Goal: Task Accomplishment & Management: Manage account settings

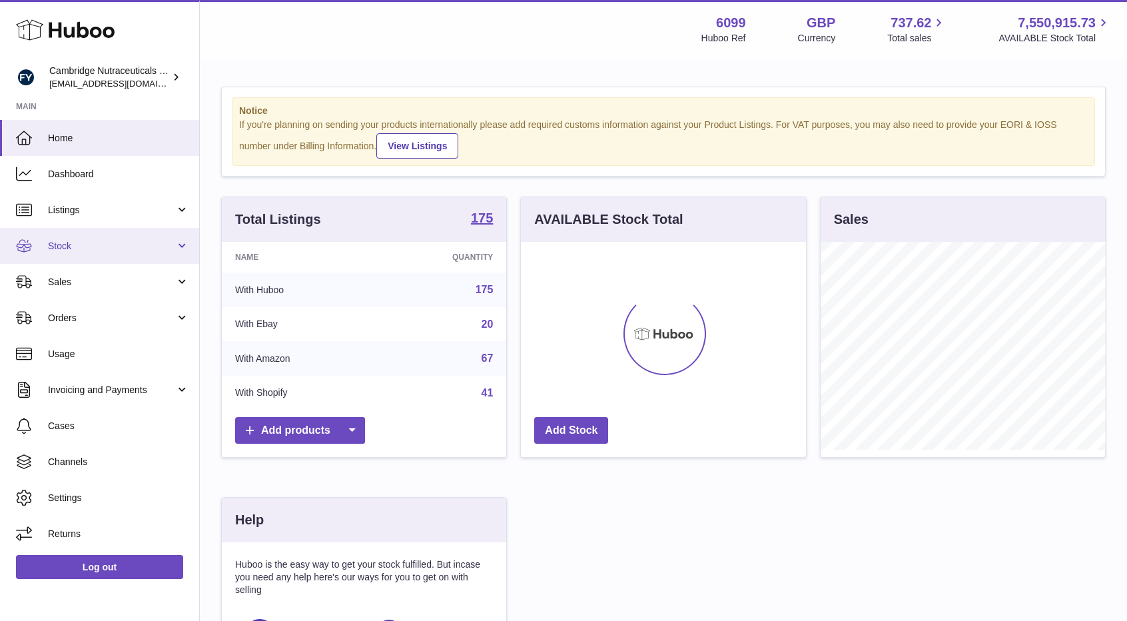
click at [182, 241] on link "Stock" at bounding box center [99, 246] width 199 height 36
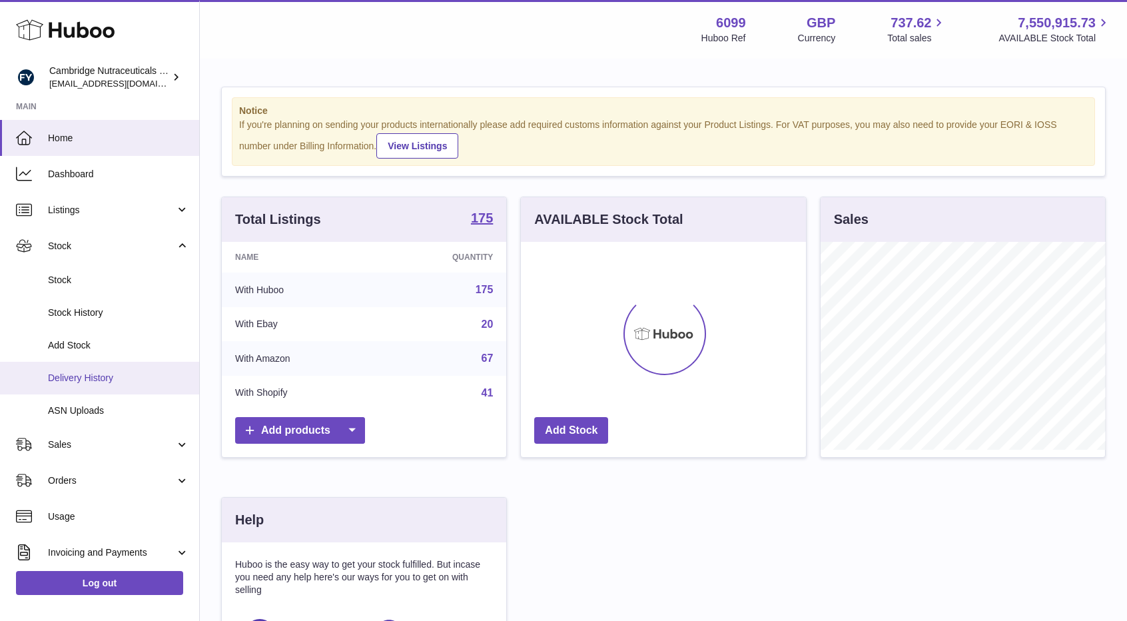
click at [125, 378] on span "Delivery History" at bounding box center [118, 378] width 141 height 13
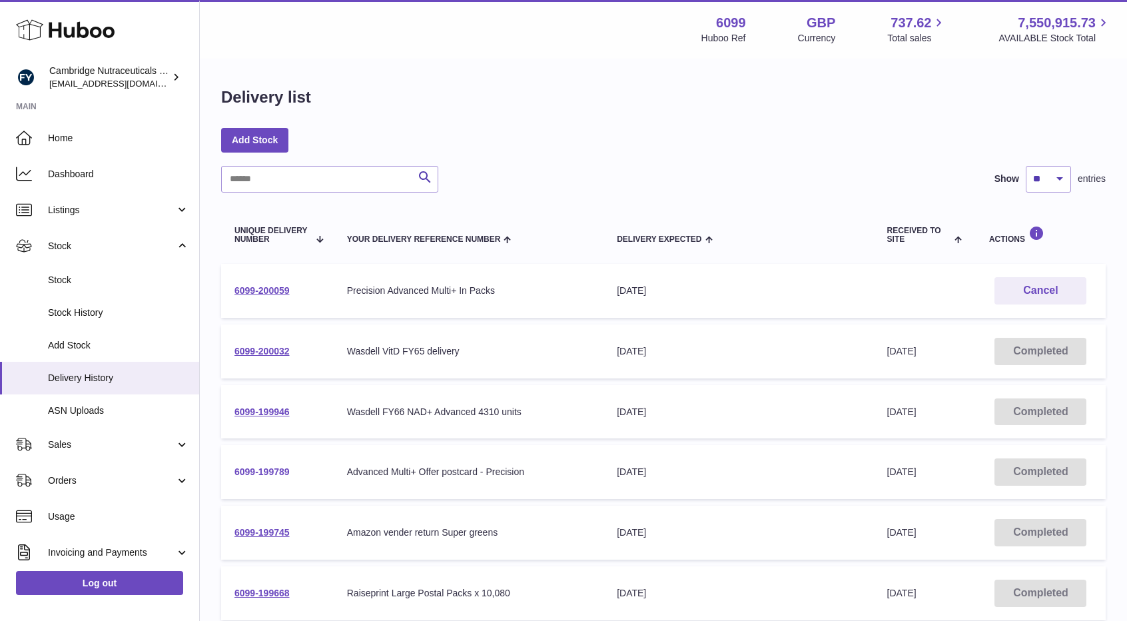
click at [268, 468] on link "6099-199789" at bounding box center [261, 471] width 55 height 11
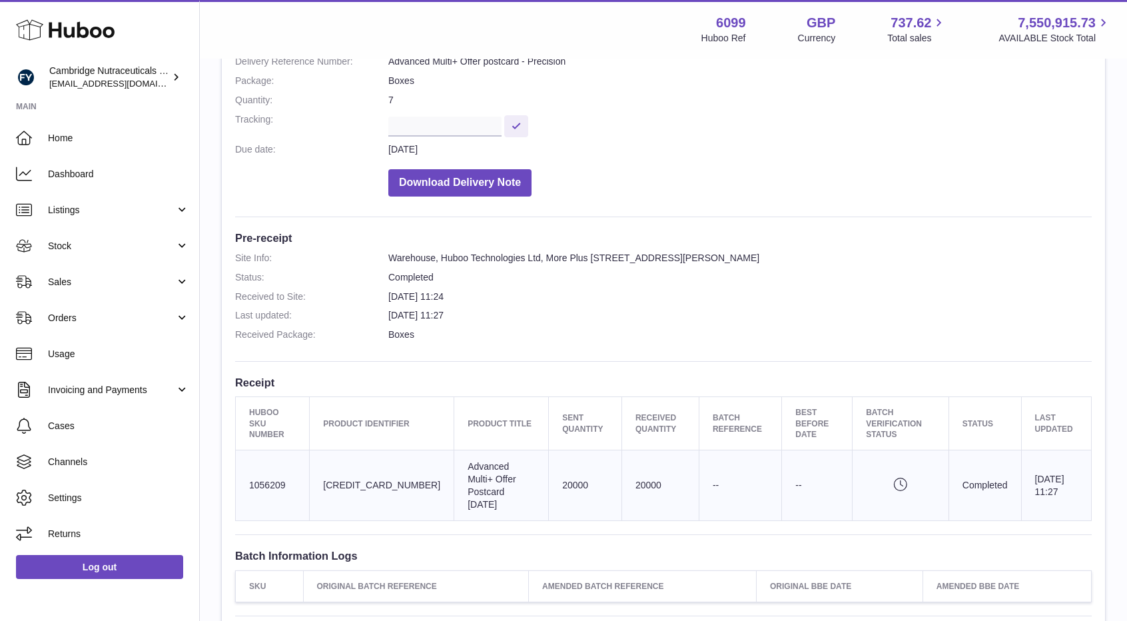
scroll to position [87, 0]
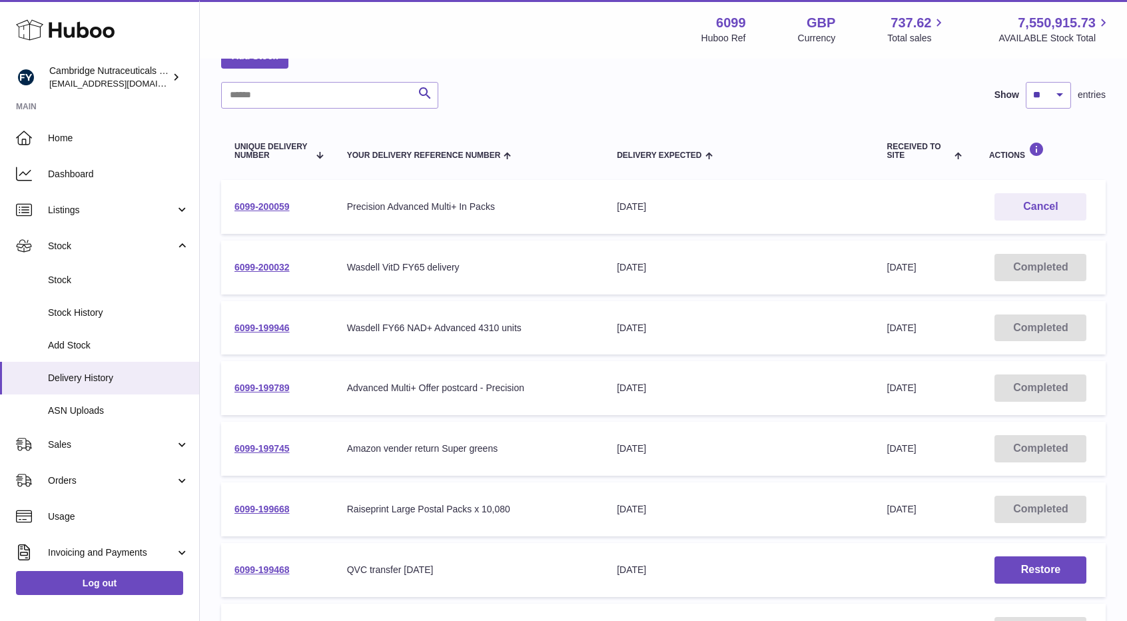
scroll to position [67, 0]
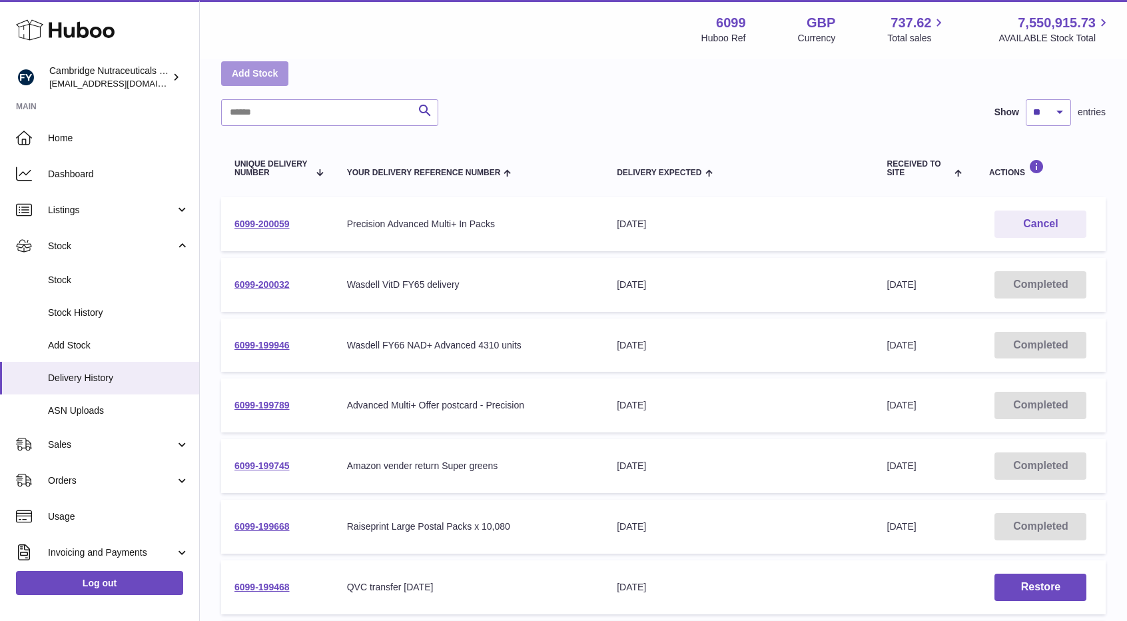
click at [255, 69] on link "Add Stock" at bounding box center [254, 73] width 67 height 24
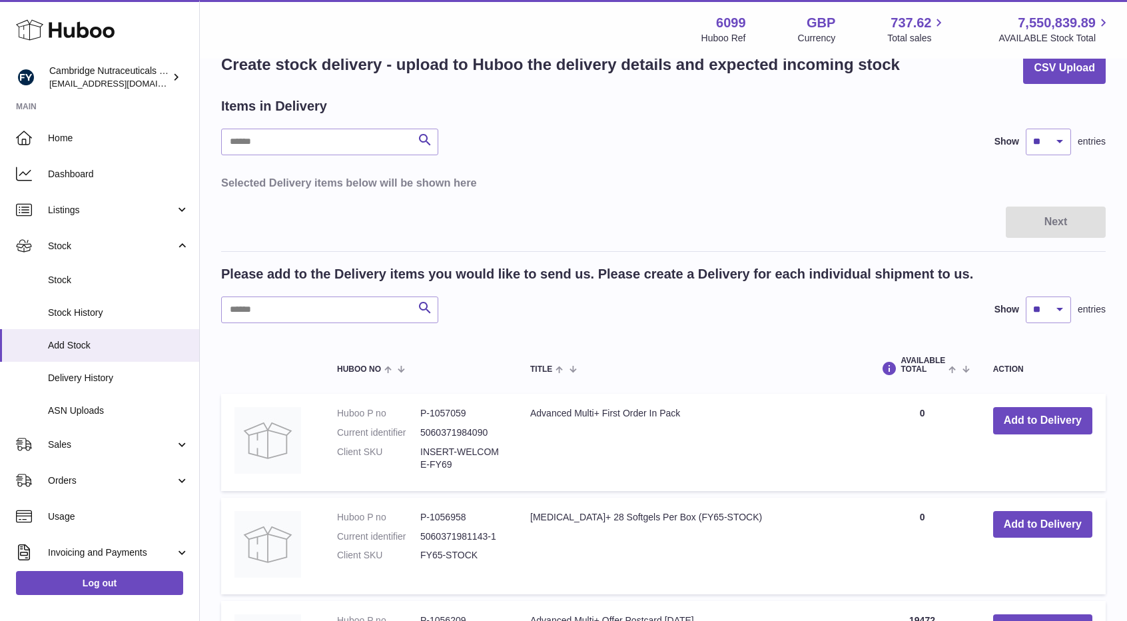
scroll to position [51, 0]
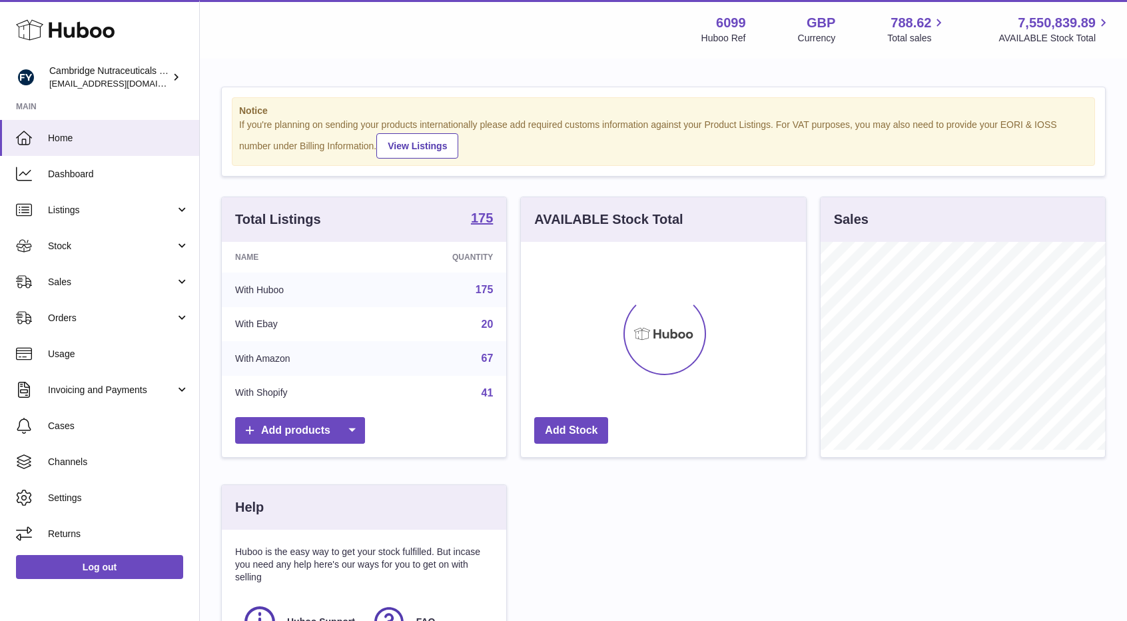
scroll to position [208, 285]
